Goal: Share content

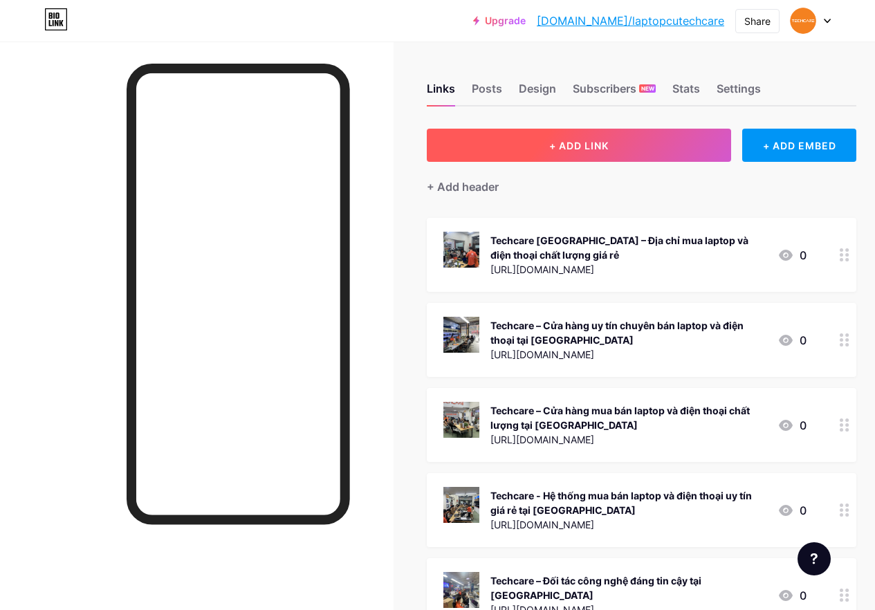
click at [586, 145] on span "+ ADD LINK" at bounding box center [578, 146] width 59 height 12
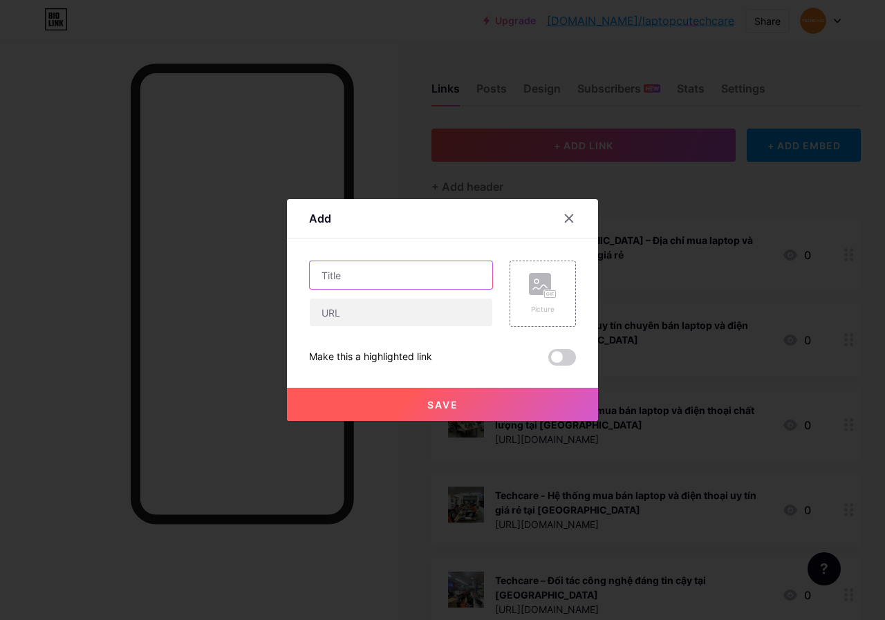
click at [398, 276] on input "text" at bounding box center [401, 275] width 183 height 28
paste input "MSI GF63 Thin 10SC - Tinh Tế, [PERSON_NAME]"
type input "MSI GF63 Thin 10SC - Tinh Tế, [PERSON_NAME]"
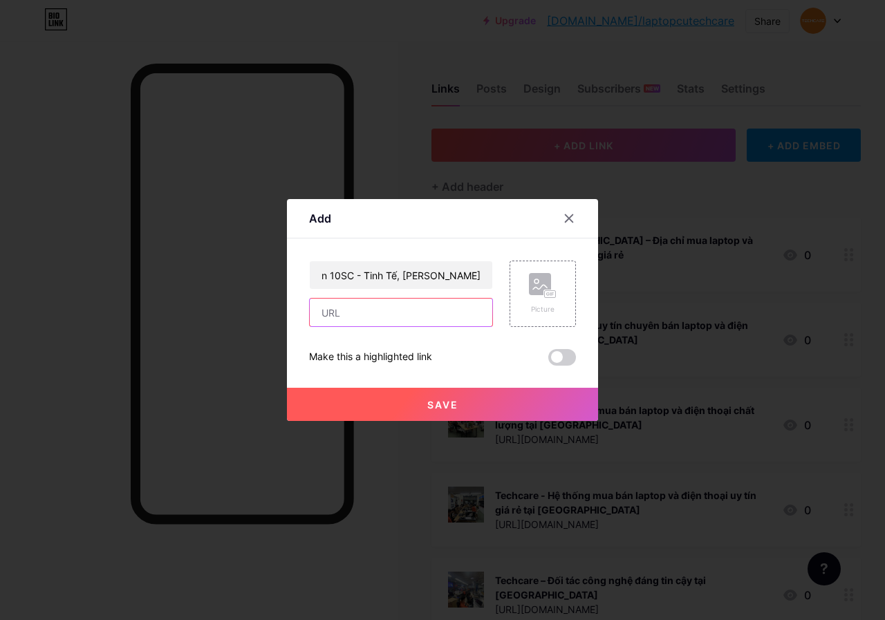
click at [398, 313] on input "text" at bounding box center [401, 313] width 183 height 28
paste input "[URL][DOMAIN_NAME]"
type input "[URL][DOMAIN_NAME]"
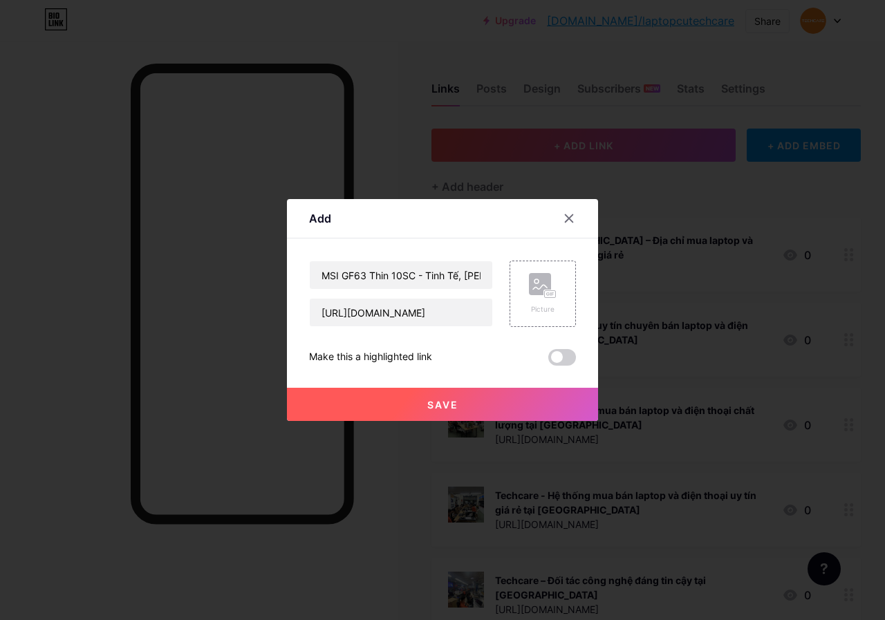
click at [448, 405] on span "Save" at bounding box center [442, 405] width 31 height 12
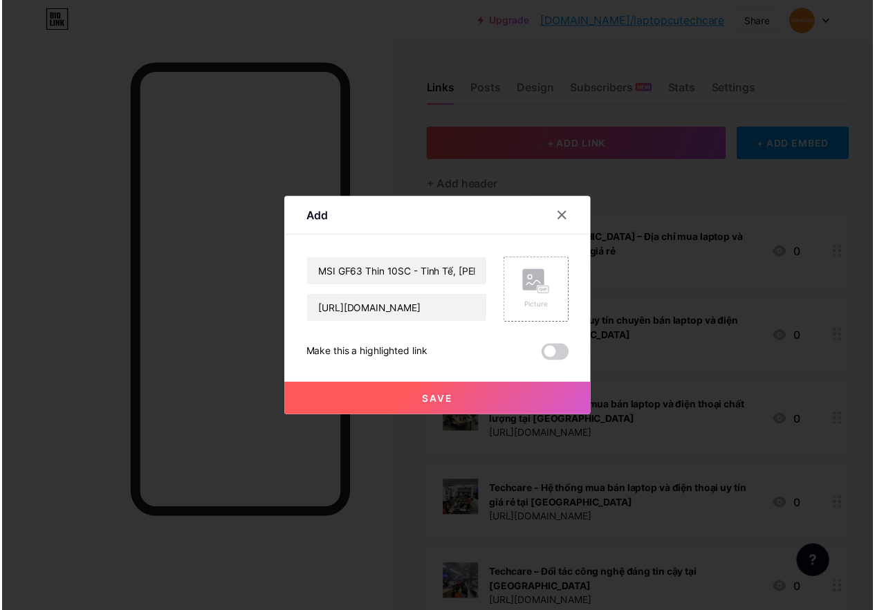
scroll to position [0, 0]
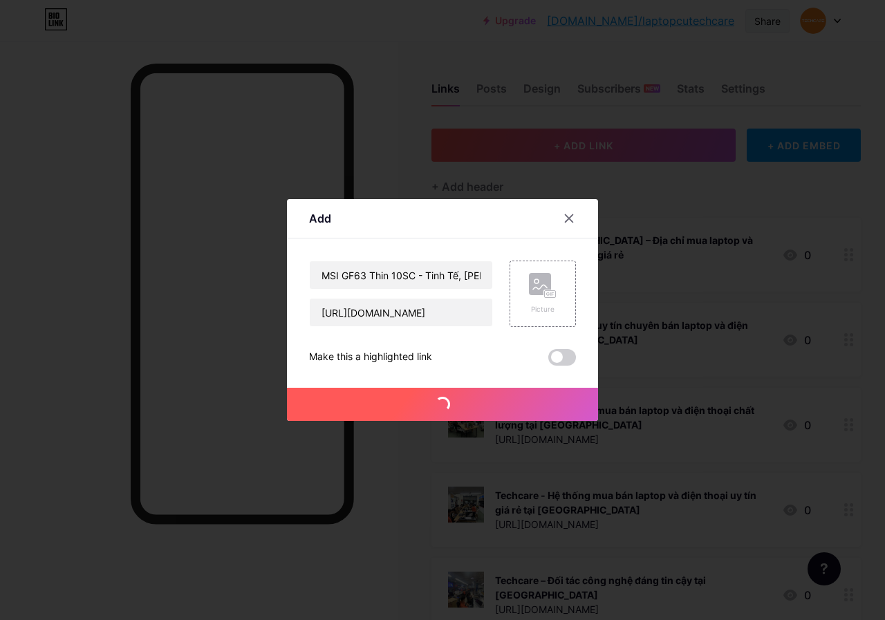
click at [768, 19] on div "Share" at bounding box center [768, 21] width 26 height 15
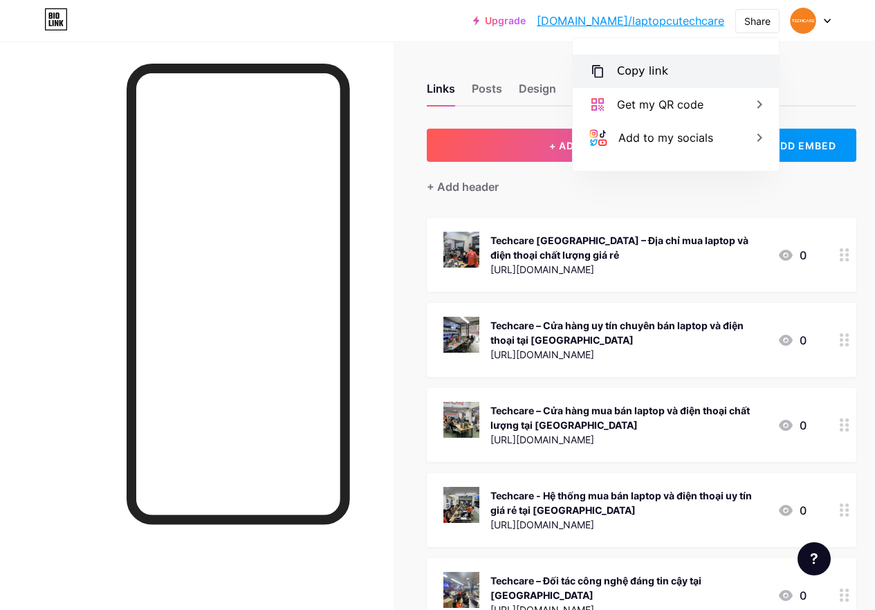
click at [678, 70] on div "Copy link" at bounding box center [676, 71] width 206 height 33
